Goal: Navigation & Orientation: Find specific page/section

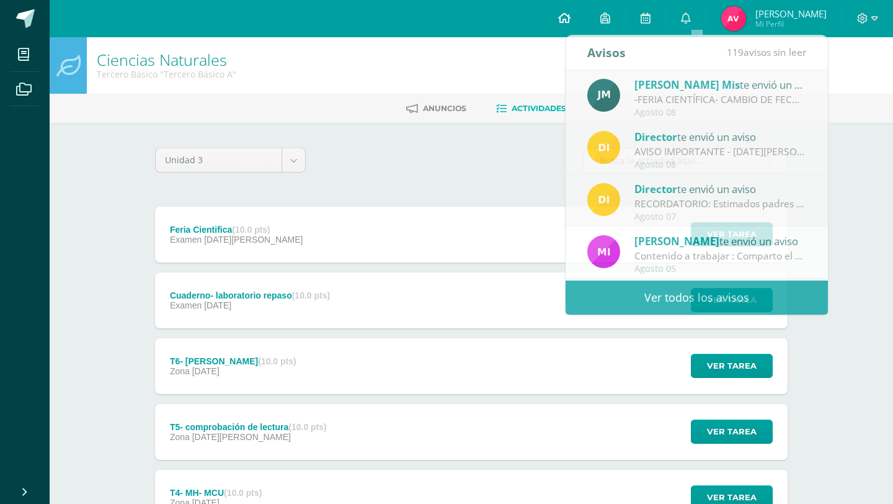
click at [584, 27] on link at bounding box center [564, 18] width 42 height 37
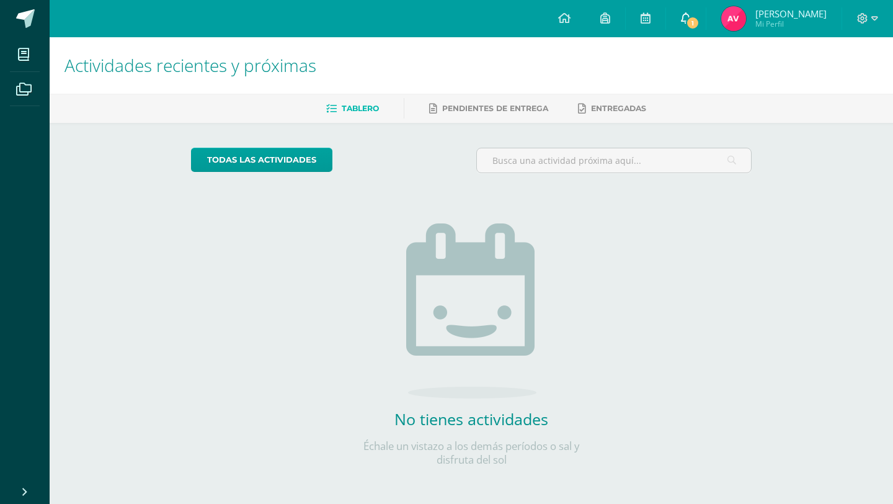
click at [691, 15] on icon at bounding box center [686, 17] width 10 height 11
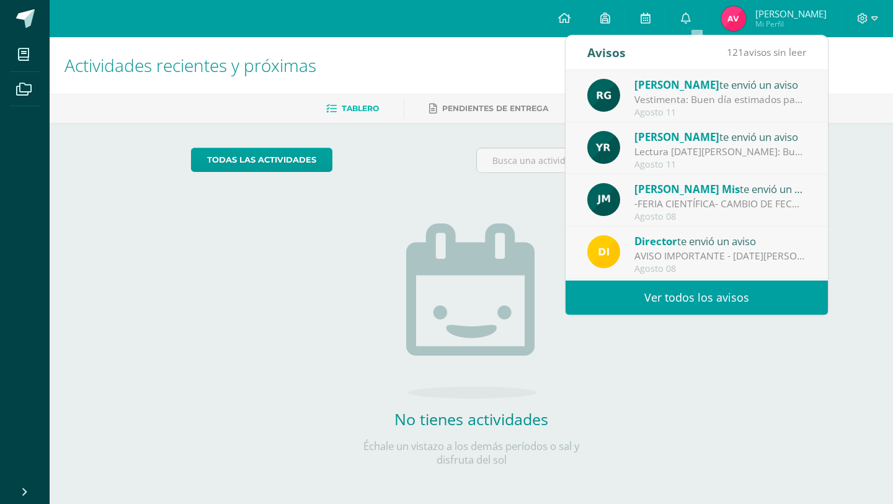
click at [290, 287] on div "todas las Actividades No tienes actividades Échale un vistazo a los demás perío…" at bounding box center [471, 314] width 611 height 383
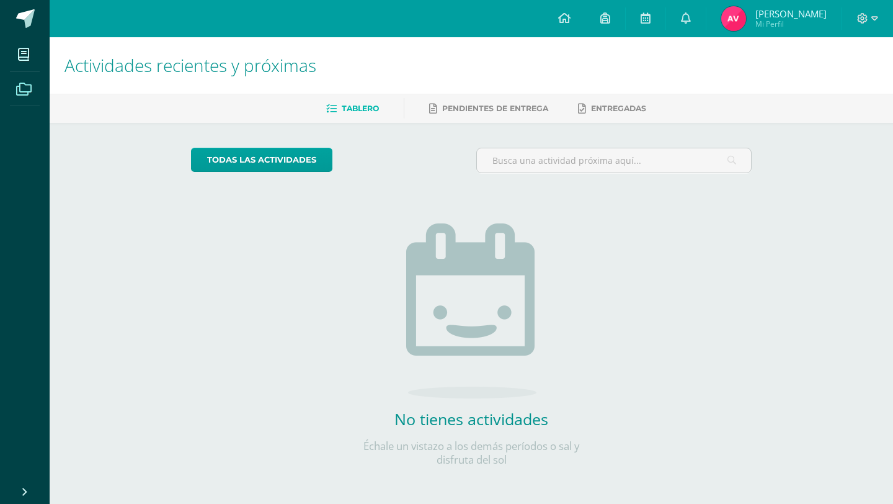
click at [14, 97] on span at bounding box center [24, 88] width 28 height 28
